Goal: Task Accomplishment & Management: Use online tool/utility

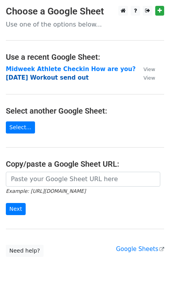
click at [39, 78] on strong "Sunday Workout send out" at bounding box center [47, 77] width 83 height 7
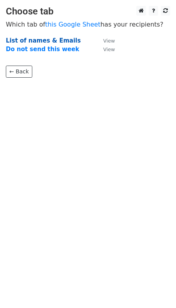
click at [23, 39] on strong "List of names & Emails" at bounding box center [43, 40] width 75 height 7
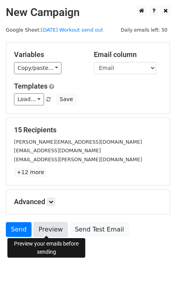
click at [49, 229] on link "Preview" at bounding box center [51, 229] width 34 height 15
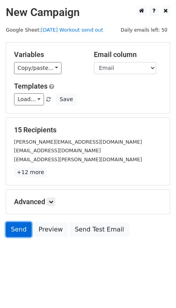
click at [17, 225] on link "Send" at bounding box center [19, 229] width 26 height 15
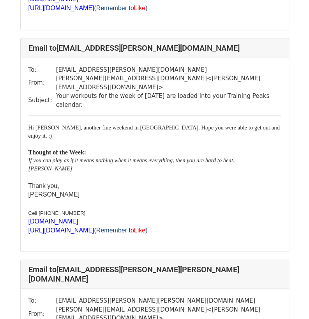
scroll to position [461, 0]
